Goal: Find specific page/section: Find specific page/section

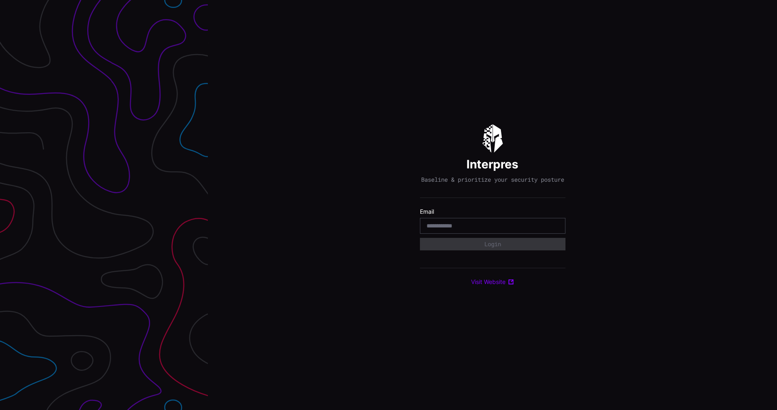
click at [487, 227] on input "email" at bounding box center [493, 225] width 132 height 7
type input "**********"
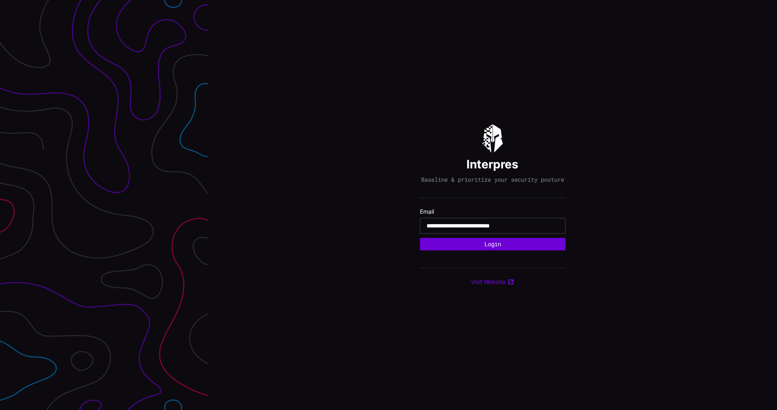
click at [481, 249] on button "Login" at bounding box center [493, 244] width 146 height 12
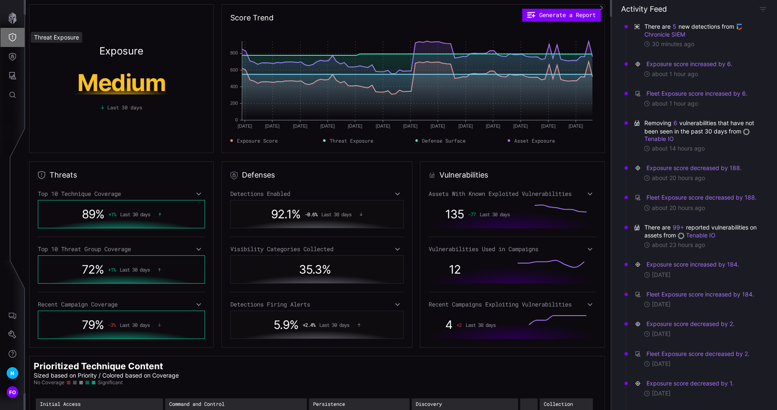
click at [10, 32] on button "Threat Exposure" at bounding box center [12, 37] width 24 height 19
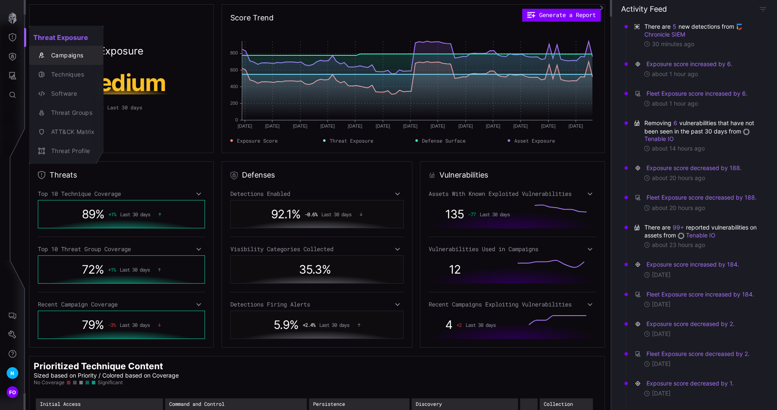
click at [60, 52] on div "Campaigns" at bounding box center [70, 55] width 47 height 10
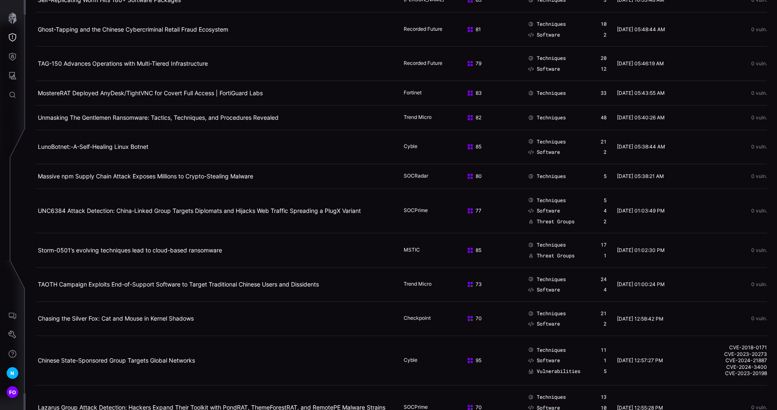
scroll to position [225, 0]
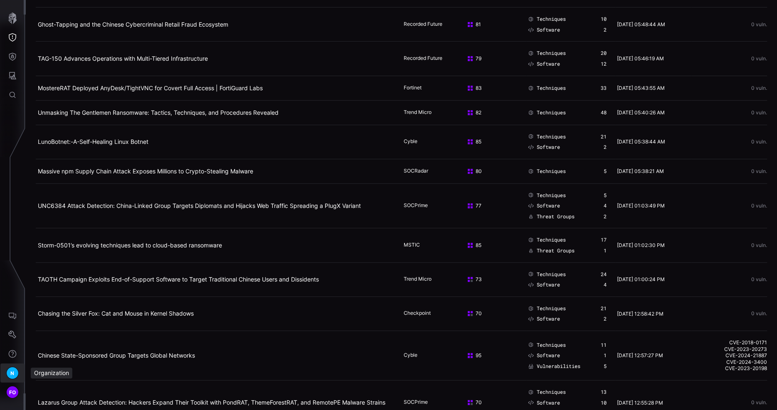
click at [11, 372] on span "N" at bounding box center [12, 373] width 4 height 9
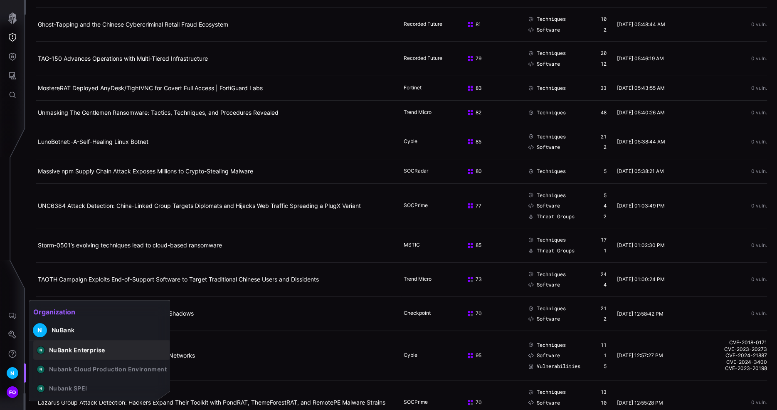
click at [112, 348] on button "N NuBank Enterprise" at bounding box center [101, 350] width 137 height 19
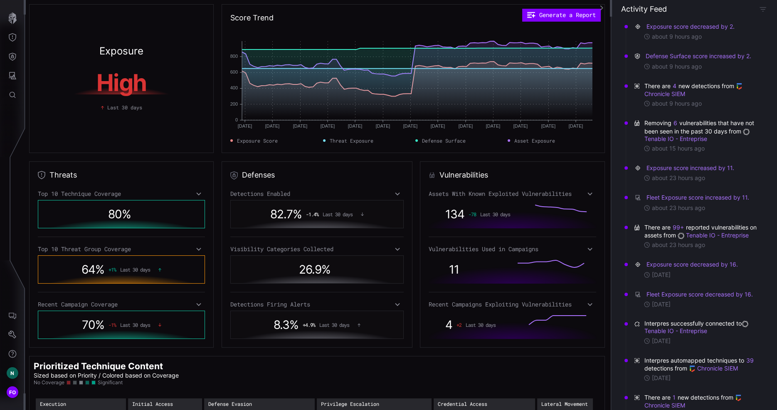
click at [587, 248] on icon at bounding box center [590, 249] width 6 height 7
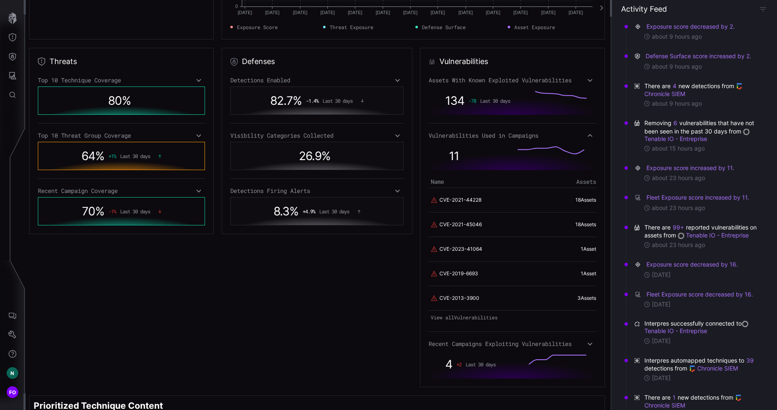
scroll to position [115, 0]
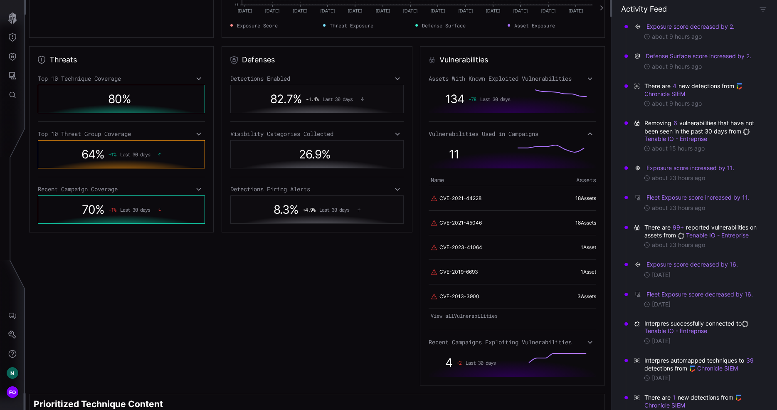
click at [588, 341] on icon at bounding box center [590, 342] width 5 height 3
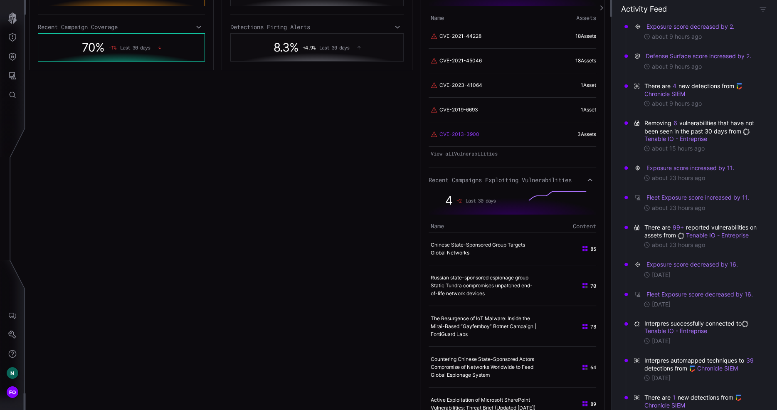
scroll to position [352, 0]
